Goal: Task Accomplishment & Management: Use online tool/utility

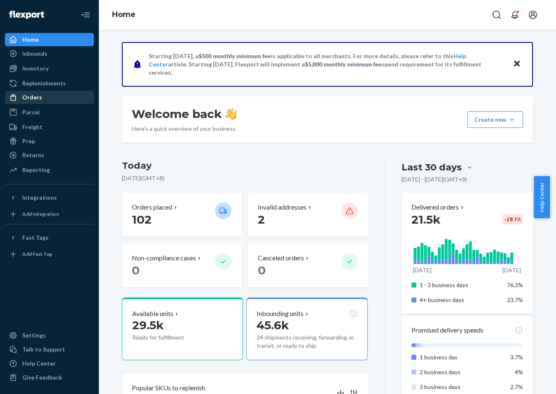
click at [56, 100] on div "Orders" at bounding box center [49, 97] width 87 height 12
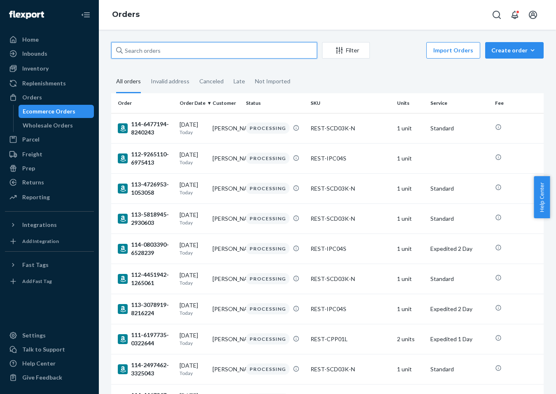
click at [171, 52] on input "text" at bounding box center [214, 50] width 206 height 16
paste input "PD4614377"
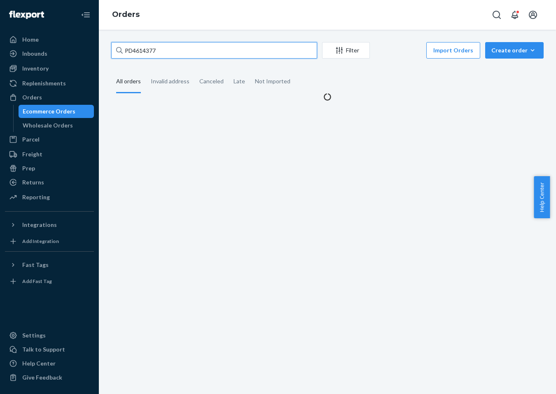
type input "PD4614377"
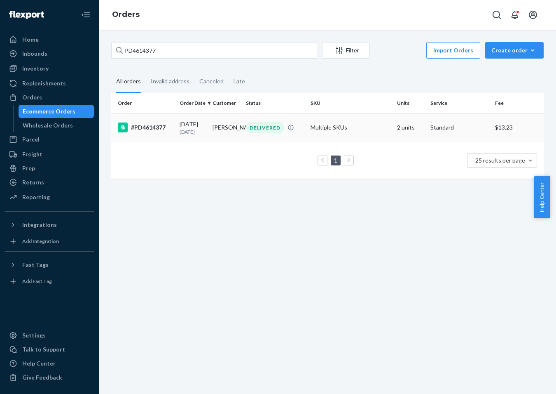
click at [162, 132] on div "#PD4614377" at bounding box center [145, 127] width 55 height 10
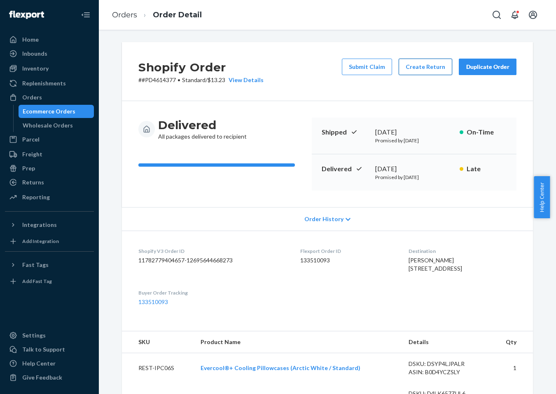
click at [431, 67] on button "Create Return" at bounding box center [426, 67] width 54 height 16
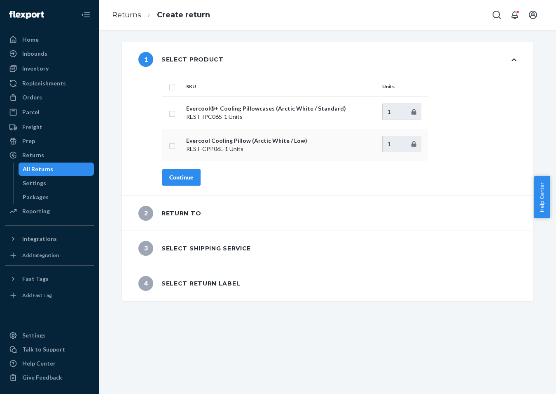
click at [169, 143] on input "checkbox" at bounding box center [172, 145] width 7 height 9
checkbox input "true"
click at [188, 183] on button "Continue" at bounding box center [181, 177] width 38 height 16
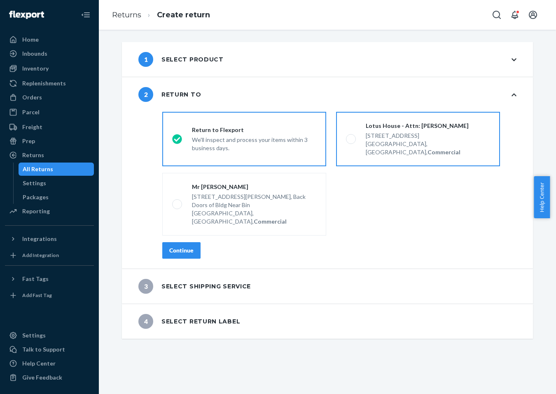
click at [402, 132] on div "[STREET_ADDRESS]" at bounding box center [428, 135] width 124 height 8
click at [352, 136] on input "Lotus House - Attn: [PERSON_NAME] [STREET_ADDRESS], Commercial" at bounding box center [348, 138] width 5 height 5
radio input "true"
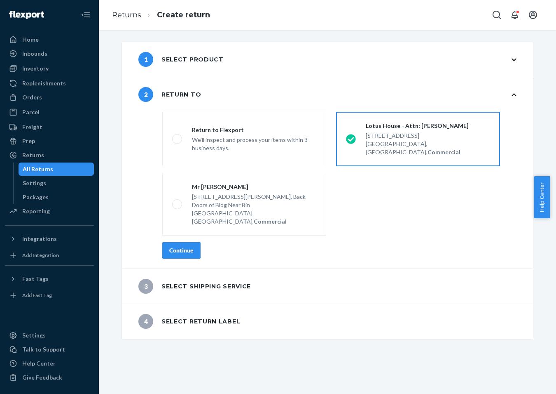
click at [186, 242] on button "Continue" at bounding box center [181, 250] width 38 height 16
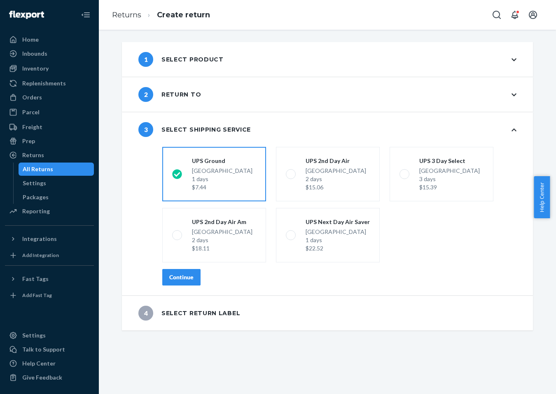
click at [189, 275] on div "Continue" at bounding box center [181, 277] width 24 height 8
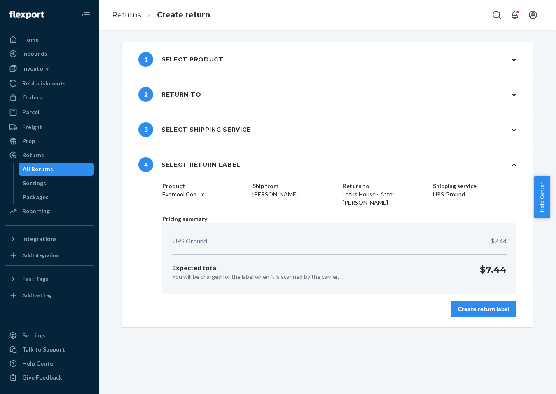
click at [468, 313] on button "Create return label" at bounding box center [484, 308] width 66 height 16
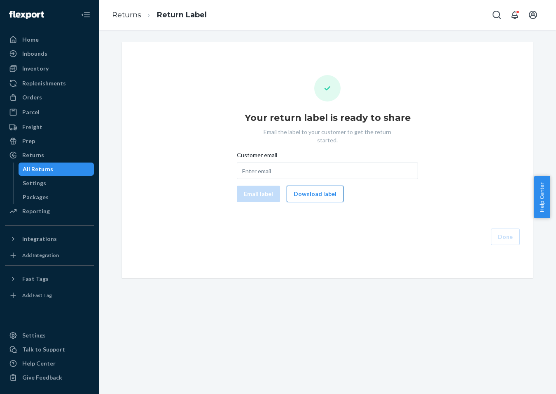
click at [314, 193] on button "Download label" at bounding box center [315, 193] width 57 height 16
